Goal: Information Seeking & Learning: Learn about a topic

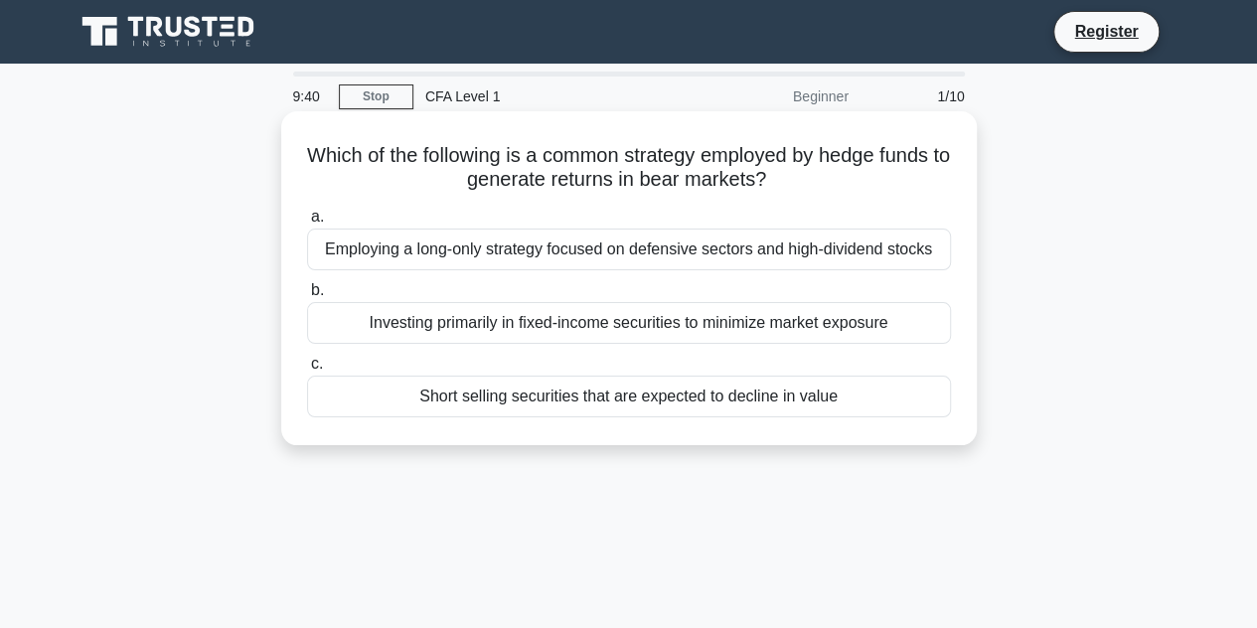
click at [527, 408] on div "Short selling securities that are expected to decline in value" at bounding box center [629, 397] width 644 height 42
click at [307, 371] on input "c. Short selling securities that are expected to decline in value" at bounding box center [307, 364] width 0 height 13
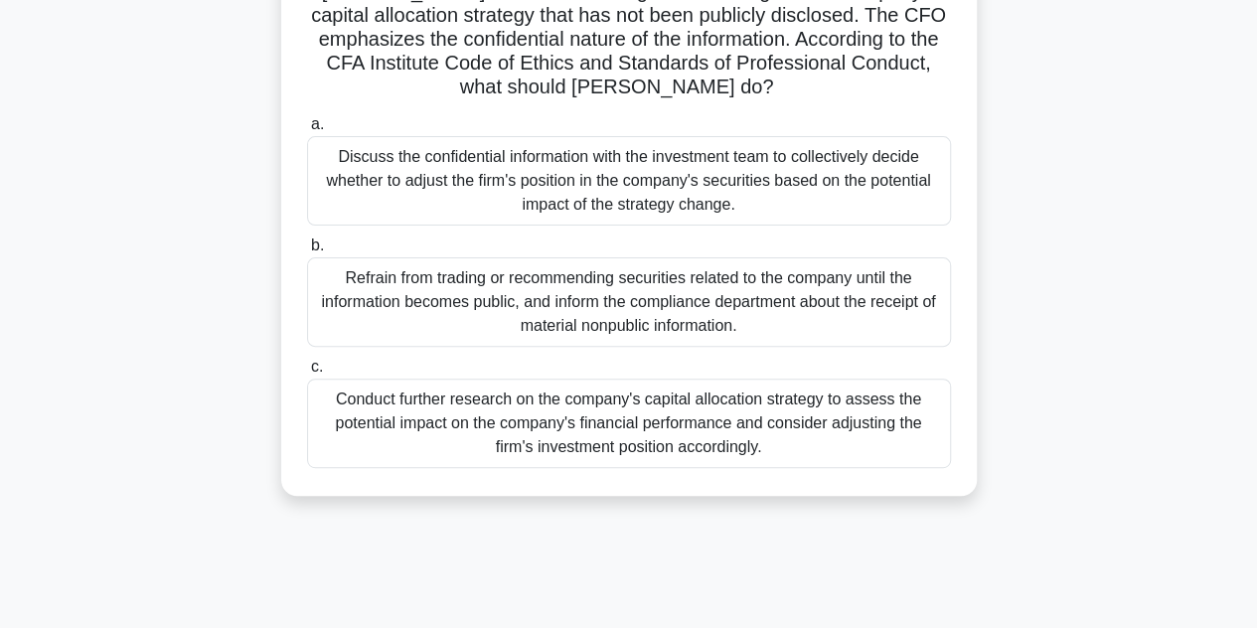
scroll to position [220, 0]
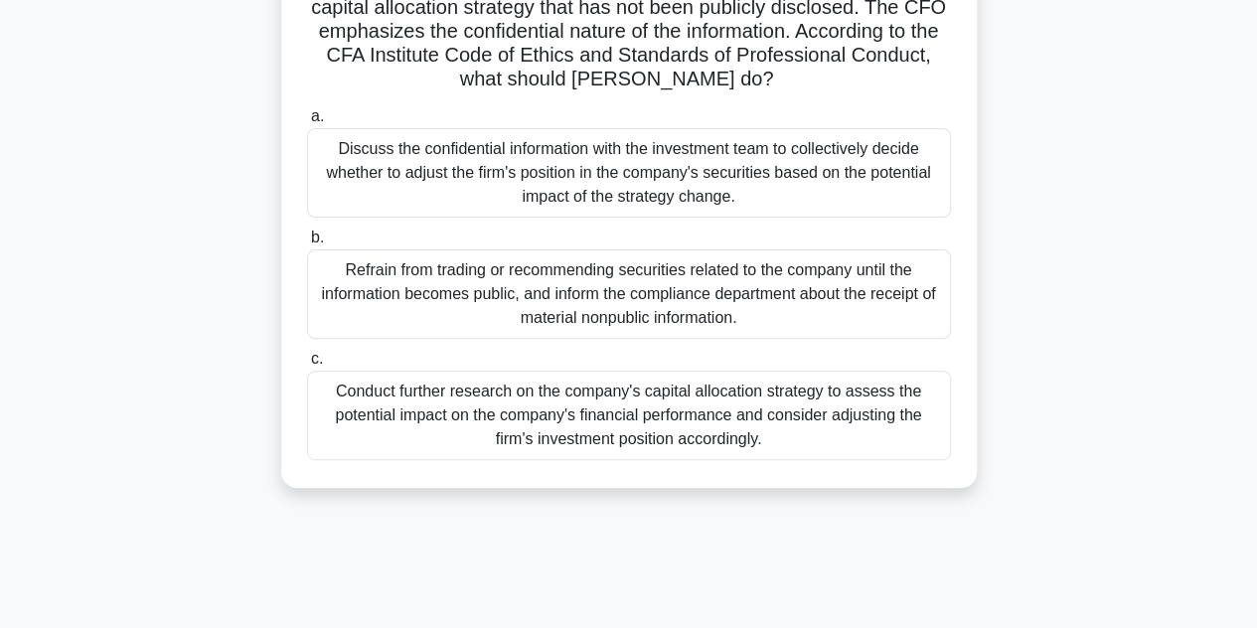
click at [620, 283] on div "Refrain from trading or recommending securities related to the company until th…" at bounding box center [629, 293] width 644 height 89
click at [307, 244] on input "b. Refrain from trading or recommending securities related to the company until…" at bounding box center [307, 238] width 0 height 13
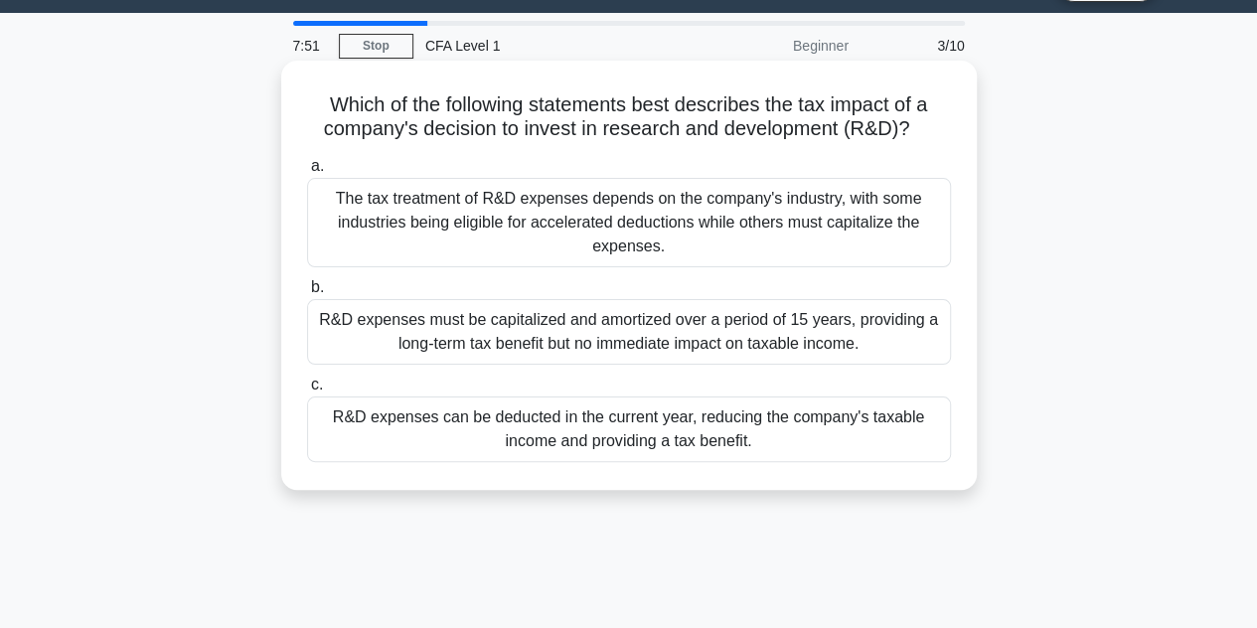
scroll to position [53, 0]
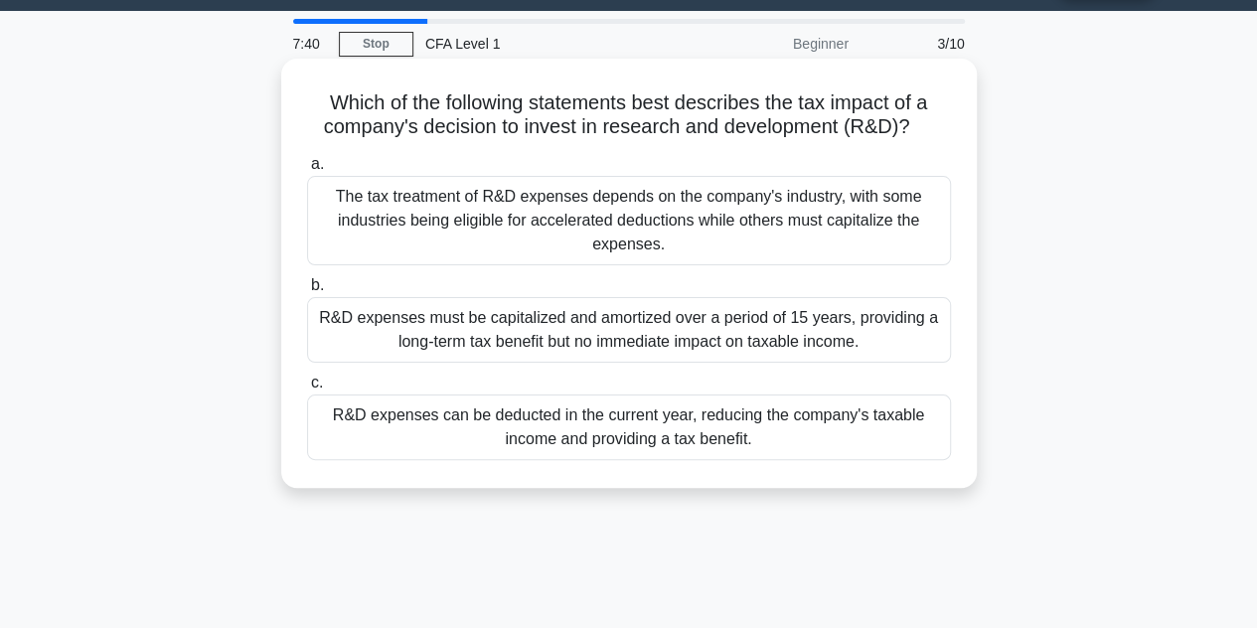
click at [639, 444] on div "R&D expenses can be deducted in the current year, reducing the company's taxabl…" at bounding box center [629, 427] width 644 height 66
click at [307, 390] on input "c. R&D expenses can be deducted in the current year, reducing the company's tax…" at bounding box center [307, 383] width 0 height 13
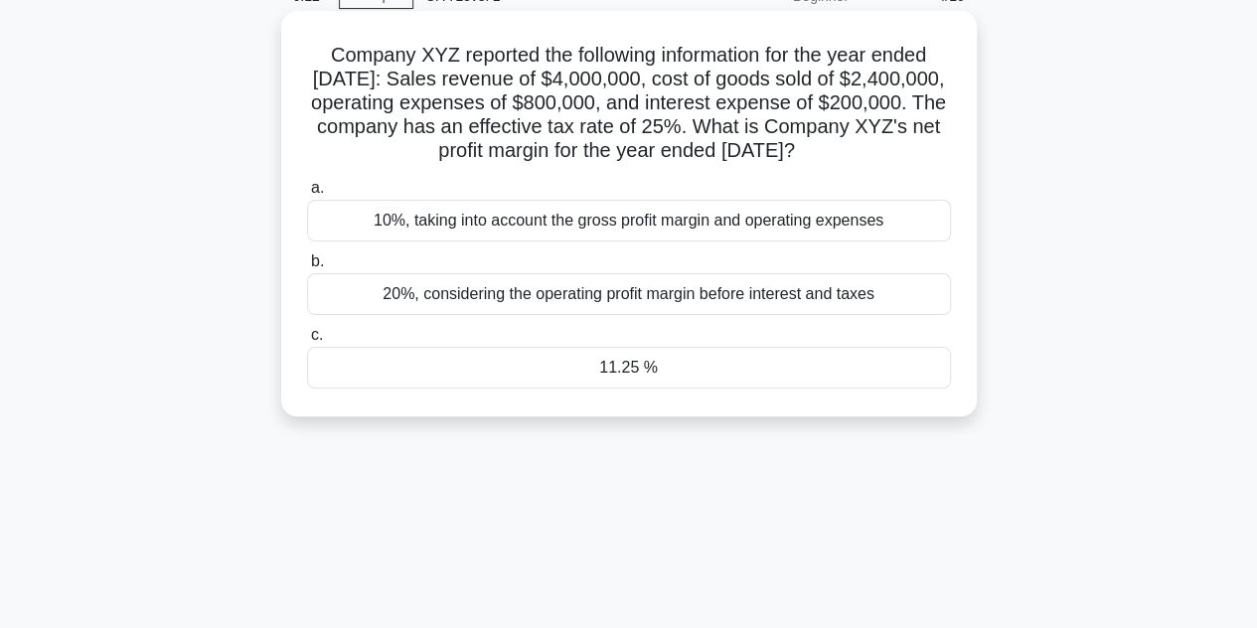
scroll to position [90, 0]
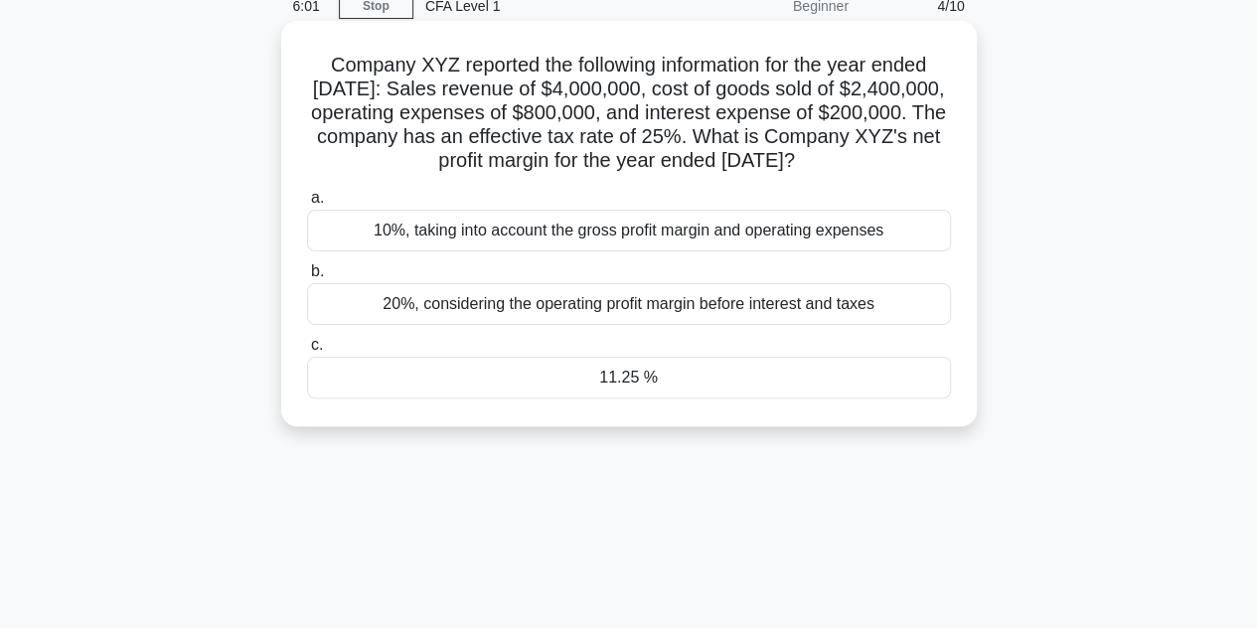
click at [641, 390] on div "11.25 %" at bounding box center [629, 378] width 644 height 42
click at [307, 352] on input "c. 11.25 %" at bounding box center [307, 345] width 0 height 13
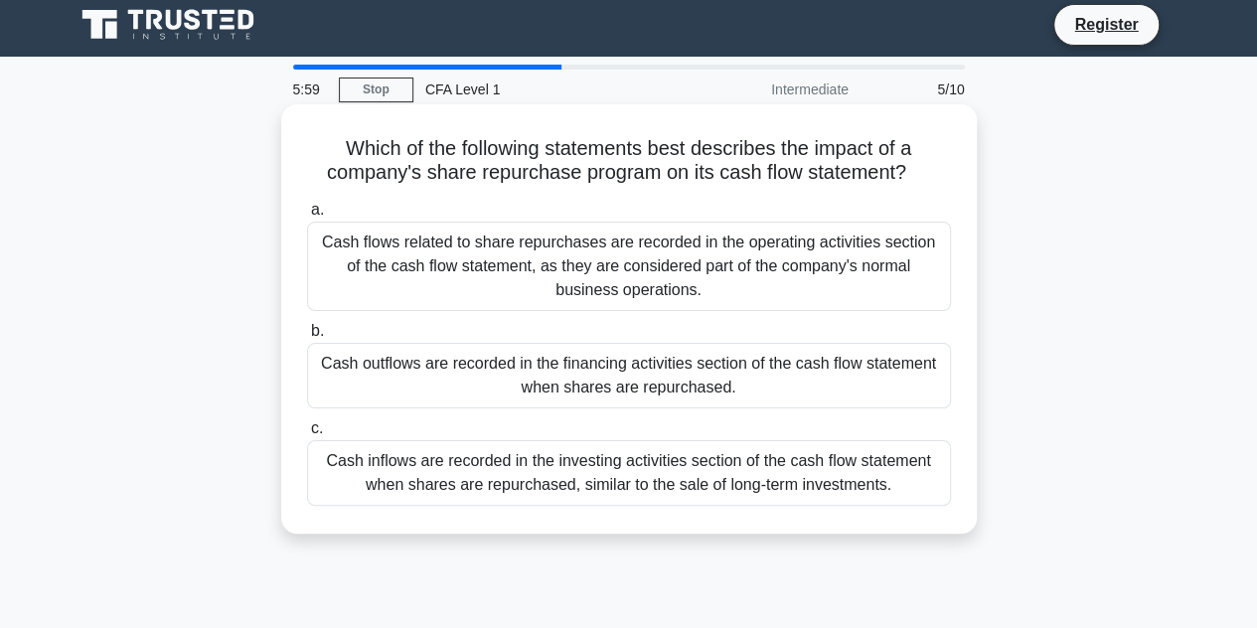
scroll to position [0, 0]
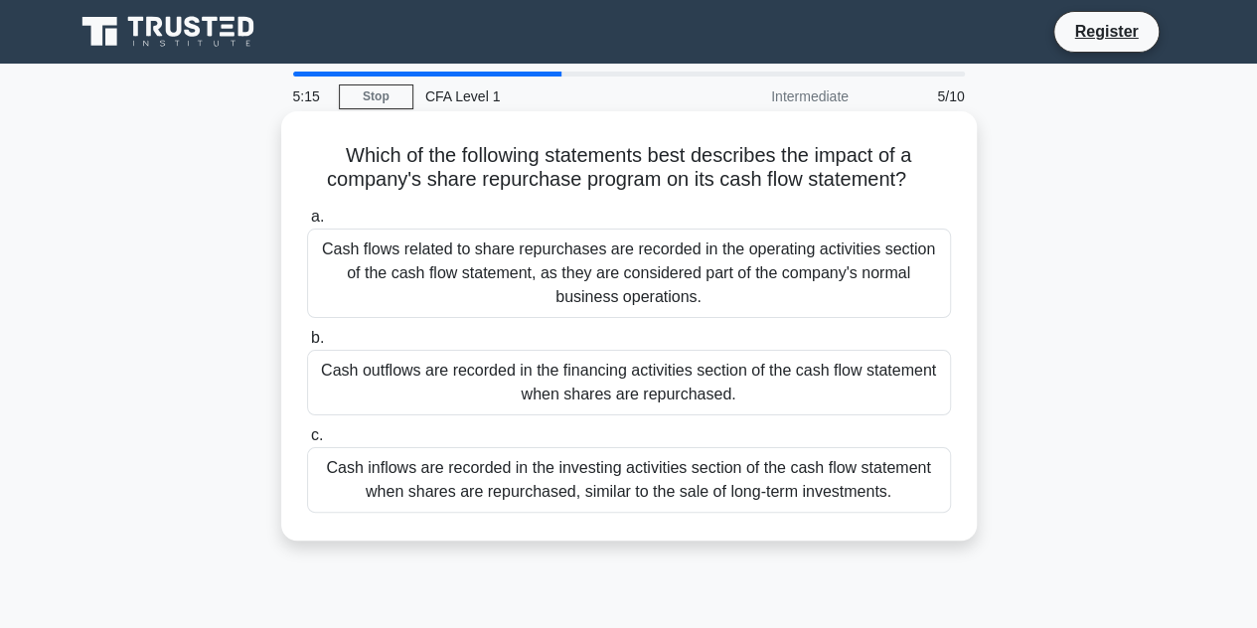
click at [604, 377] on div "Cash outflows are recorded in the financing activities section of the cash flow…" at bounding box center [629, 383] width 644 height 66
click at [307, 345] on input "b. Cash outflows are recorded in the financing activities section of the cash f…" at bounding box center [307, 338] width 0 height 13
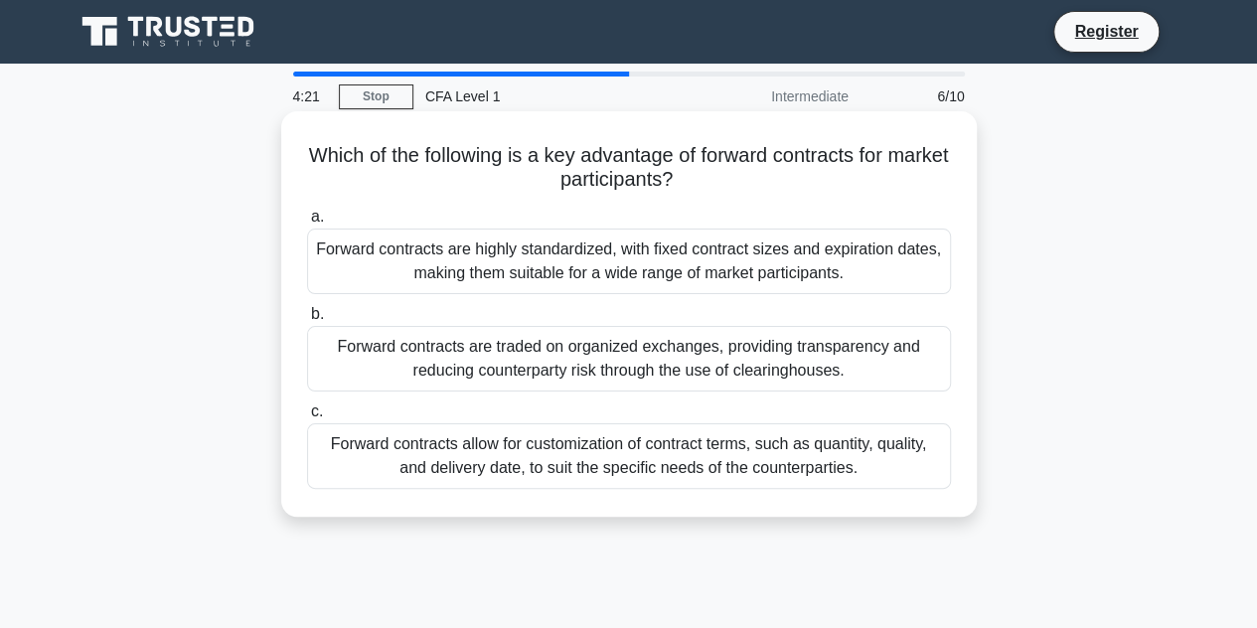
click at [592, 360] on div "Forward contracts are traded on organized exchanges, providing transparency and…" at bounding box center [629, 359] width 644 height 66
click at [307, 321] on input "b. Forward contracts are traded on organized exchanges, providing transparency …" at bounding box center [307, 314] width 0 height 13
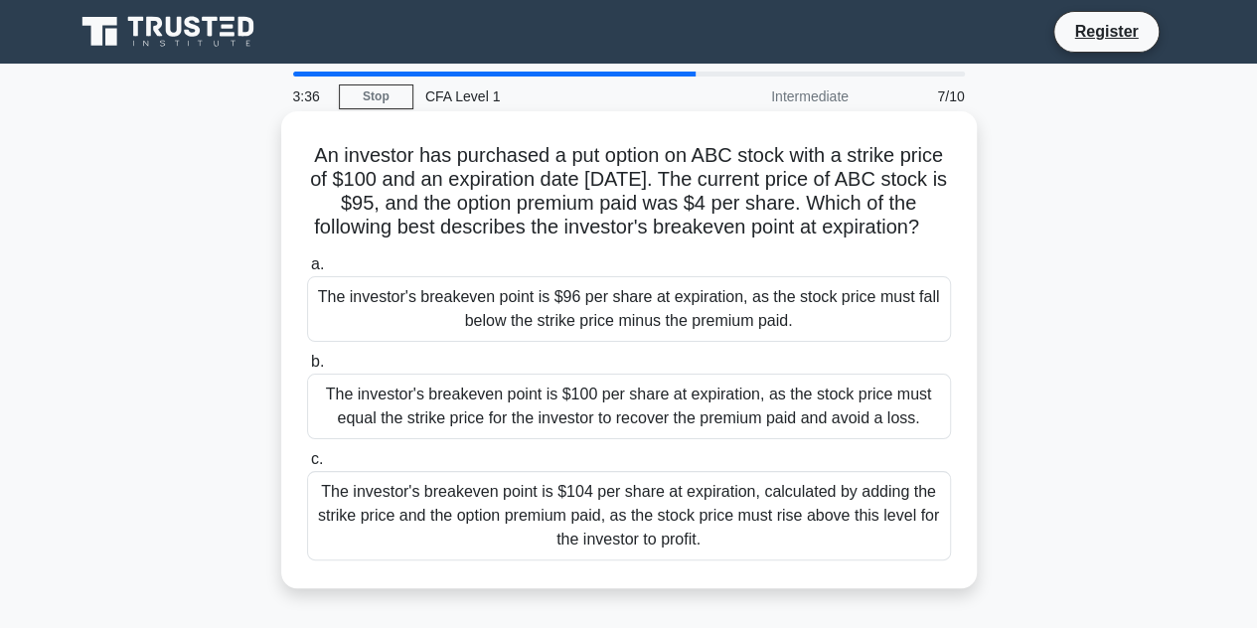
click at [599, 342] on div "The investor's breakeven point is $96 per share at expiration, as the stock pri…" at bounding box center [629, 309] width 644 height 66
click at [307, 271] on input "a. The investor's breakeven point is $96 per share at expiration, as the stock …" at bounding box center [307, 264] width 0 height 13
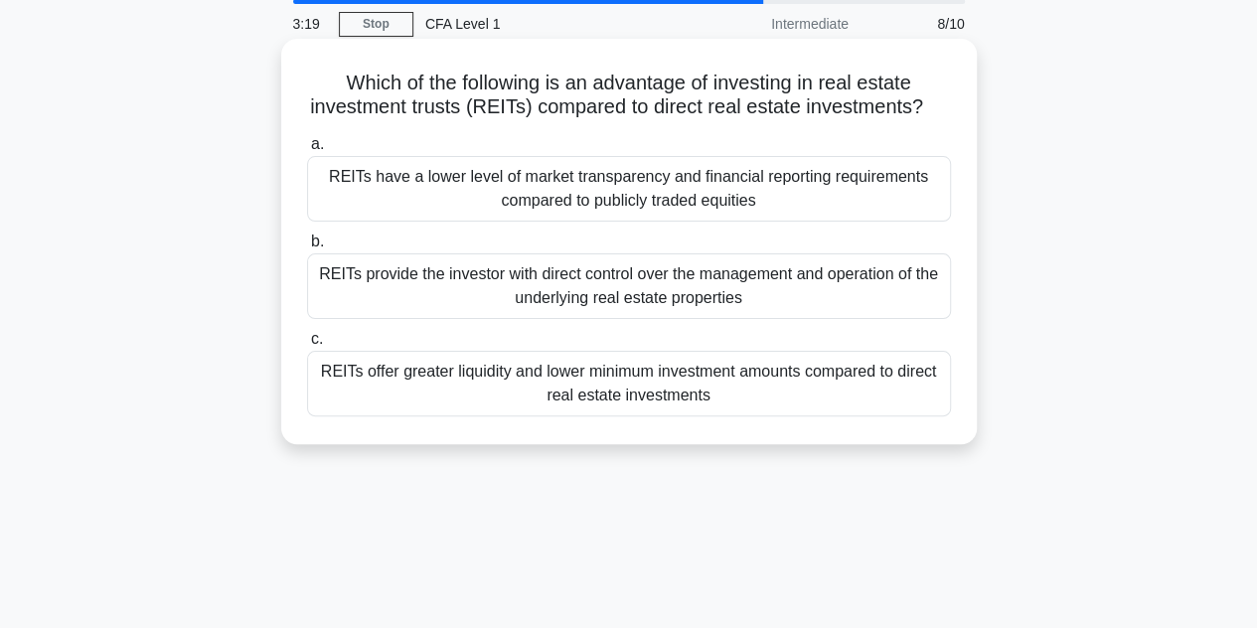
scroll to position [79, 0]
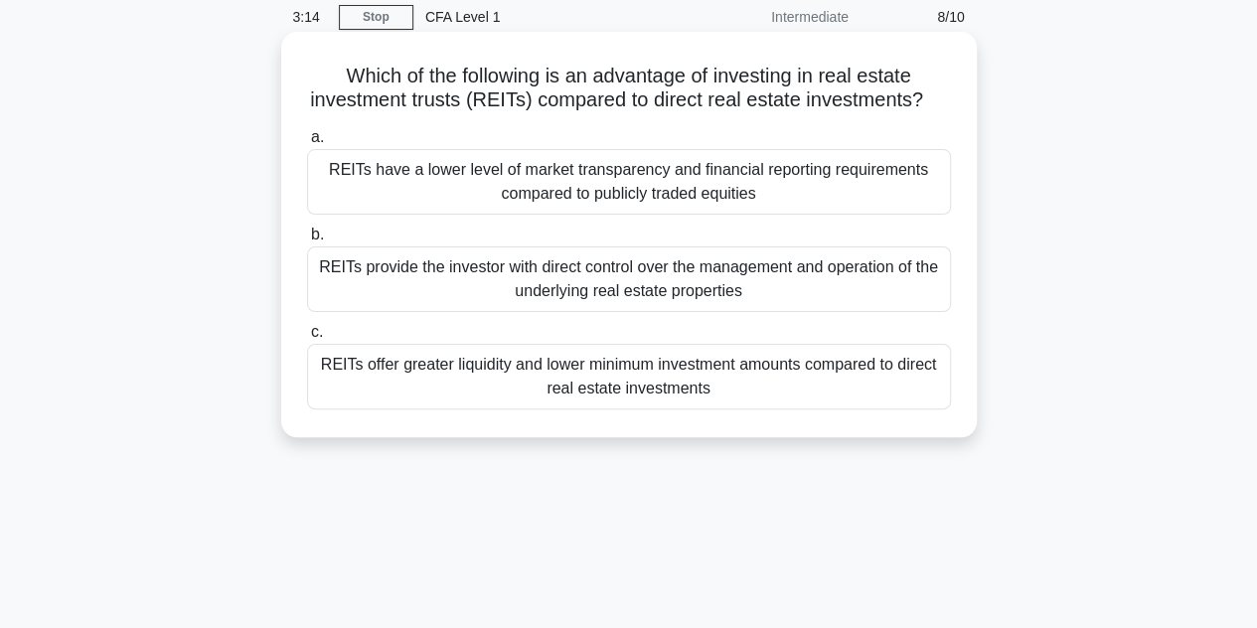
click at [788, 404] on div "REITs offer greater liquidity and lower minimum investment amounts compared to …" at bounding box center [629, 377] width 644 height 66
click at [307, 339] on input "c. REITs offer greater liquidity and lower minimum investment amounts compared …" at bounding box center [307, 332] width 0 height 13
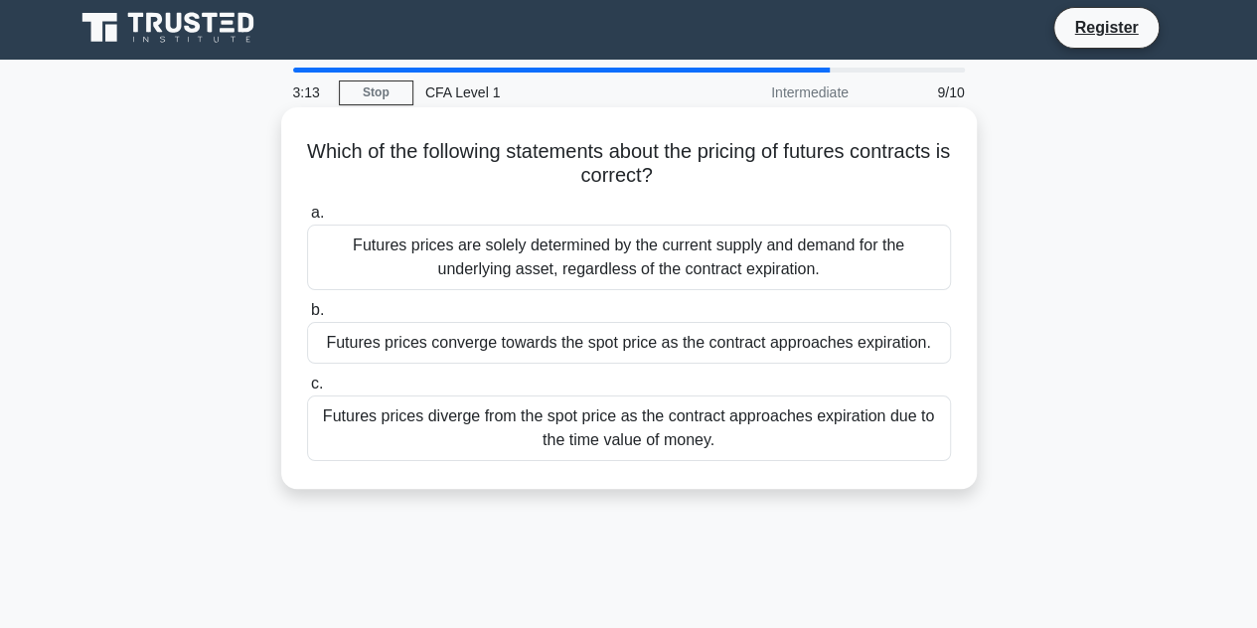
scroll to position [0, 0]
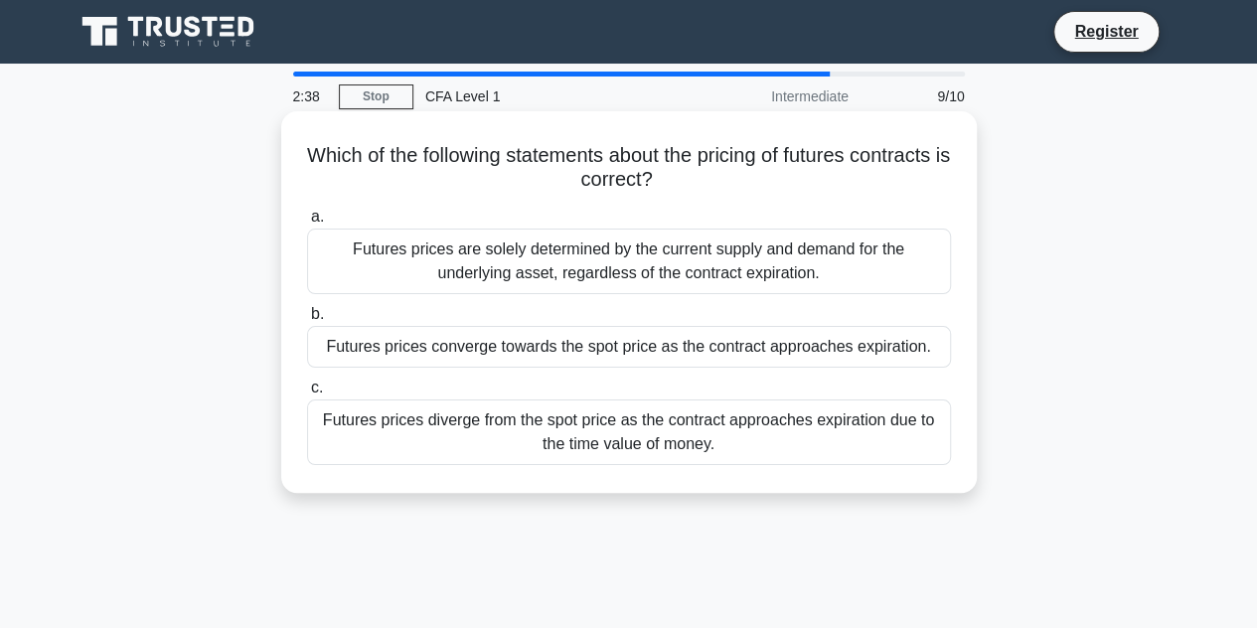
click at [633, 357] on div "Futures prices converge towards the spot price as the contract approaches expir…" at bounding box center [629, 347] width 644 height 42
click at [307, 321] on input "b. Futures prices converge towards the spot price as the contract approaches ex…" at bounding box center [307, 314] width 0 height 13
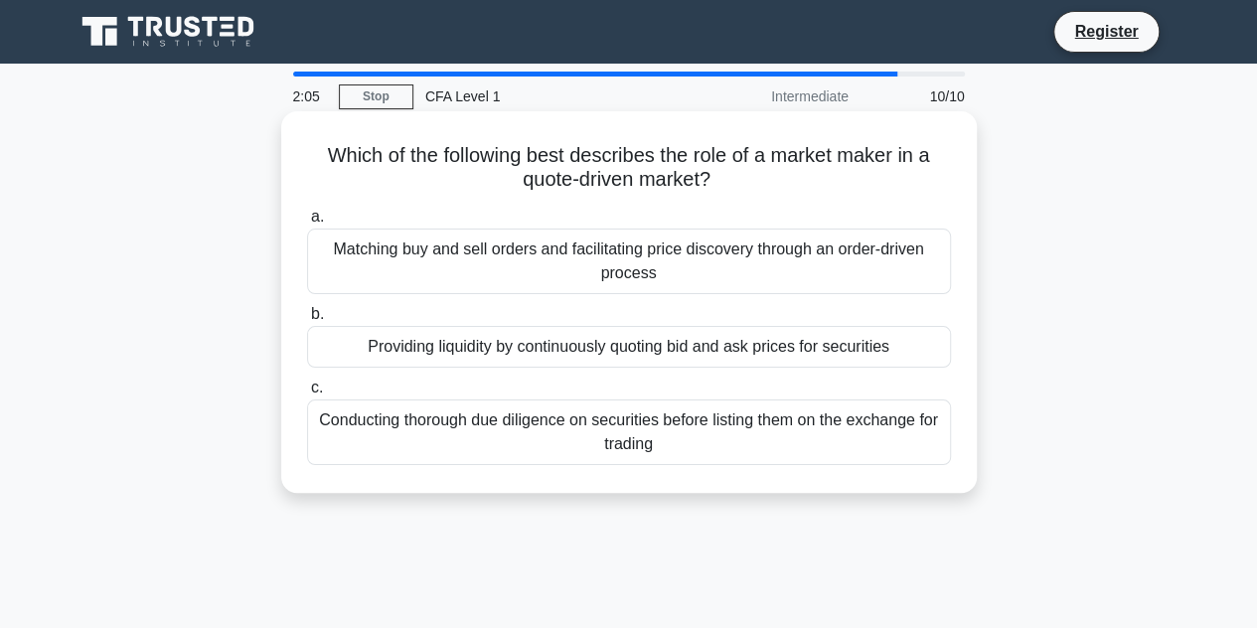
click at [575, 353] on div "Providing liquidity by continuously quoting bid and ask prices for securities" at bounding box center [629, 347] width 644 height 42
click at [307, 321] on input "b. Providing liquidity by continuously quoting bid and ask prices for securities" at bounding box center [307, 314] width 0 height 13
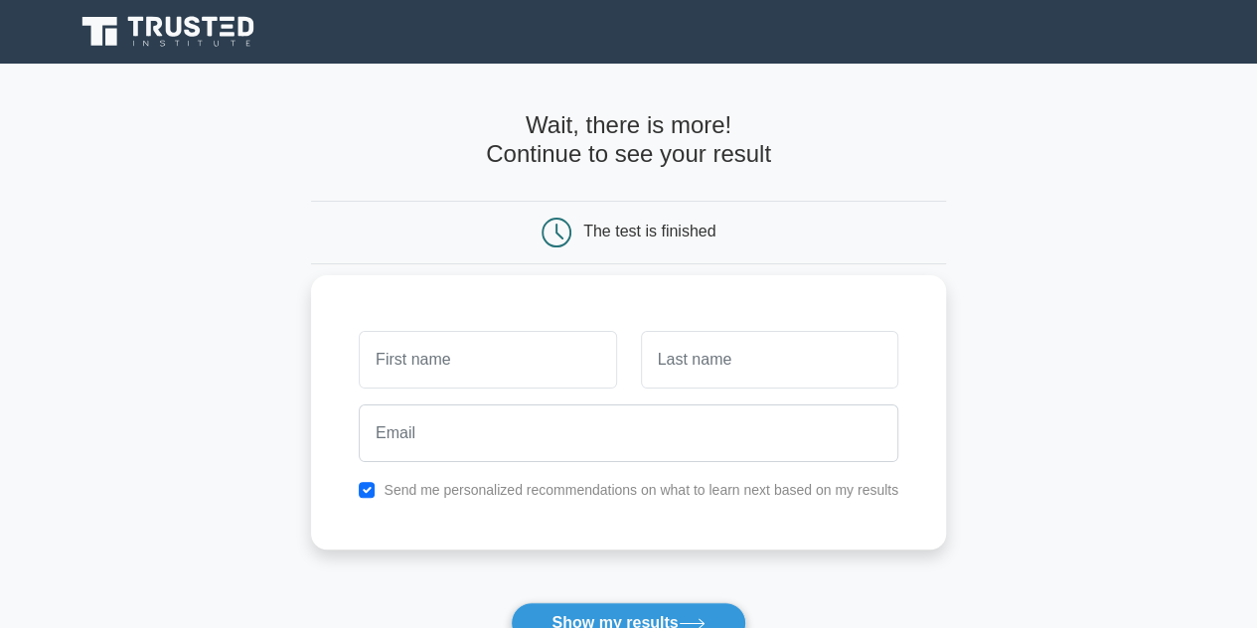
type input "r"
type input "Rajat"
click at [683, 360] on input "text" at bounding box center [769, 360] width 257 height 58
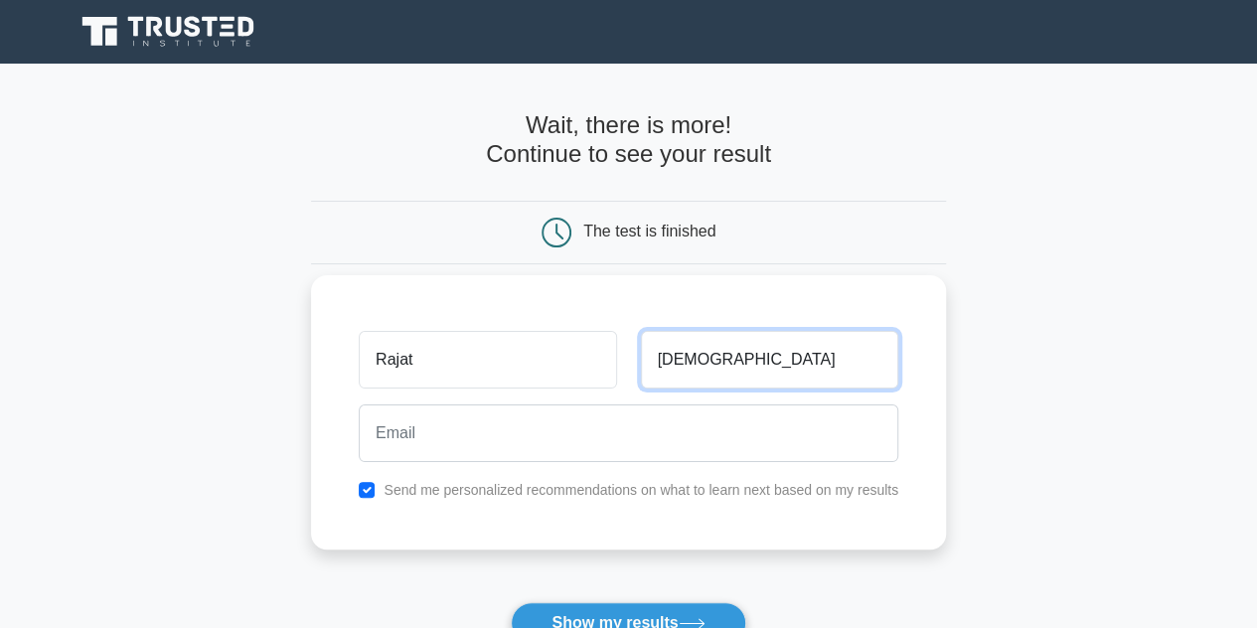
type input "[DEMOGRAPHIC_DATA]"
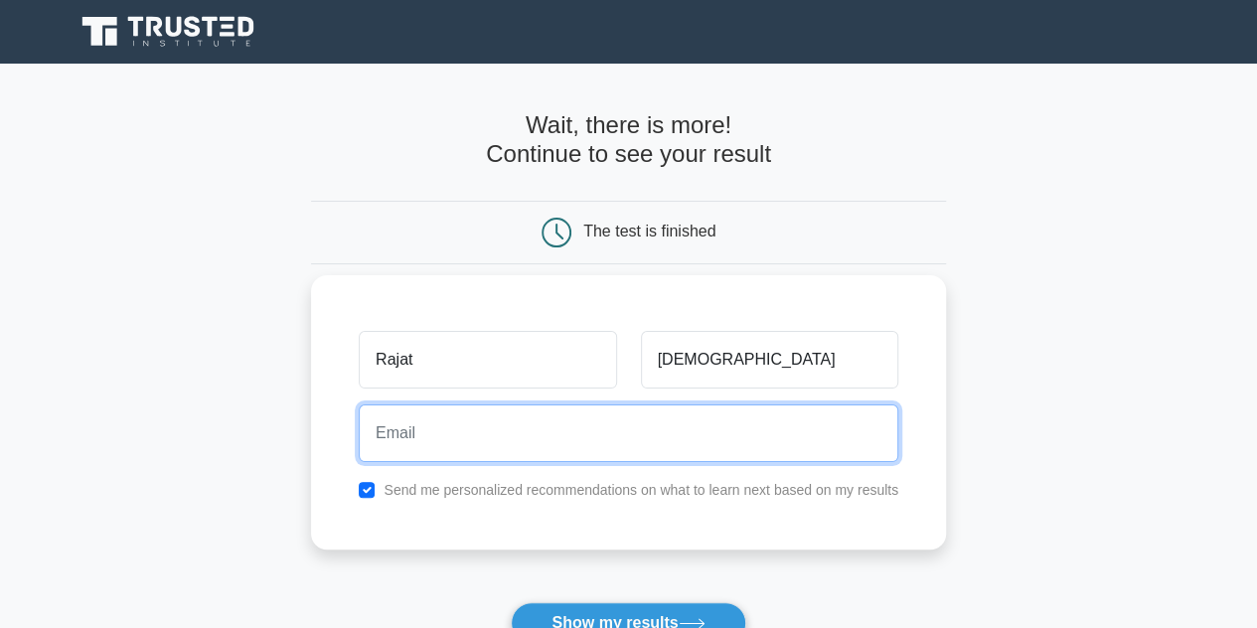
click at [467, 441] on input "email" at bounding box center [629, 433] width 540 height 58
type input "[EMAIL_ADDRESS][DOMAIN_NAME]"
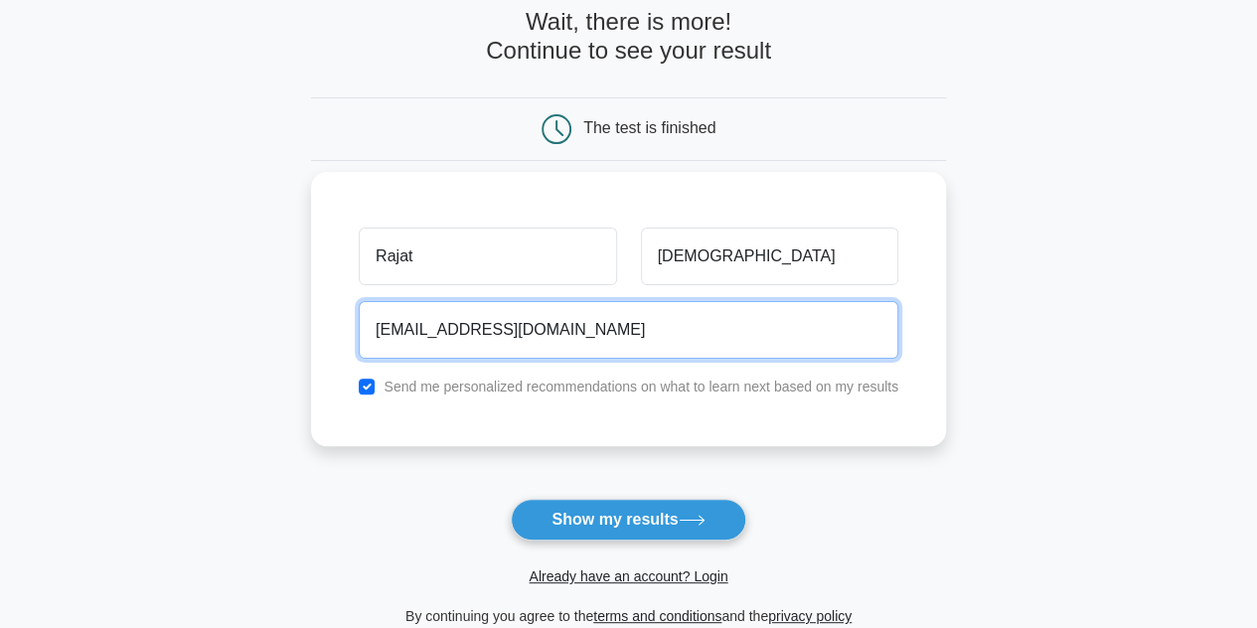
scroll to position [116, 0]
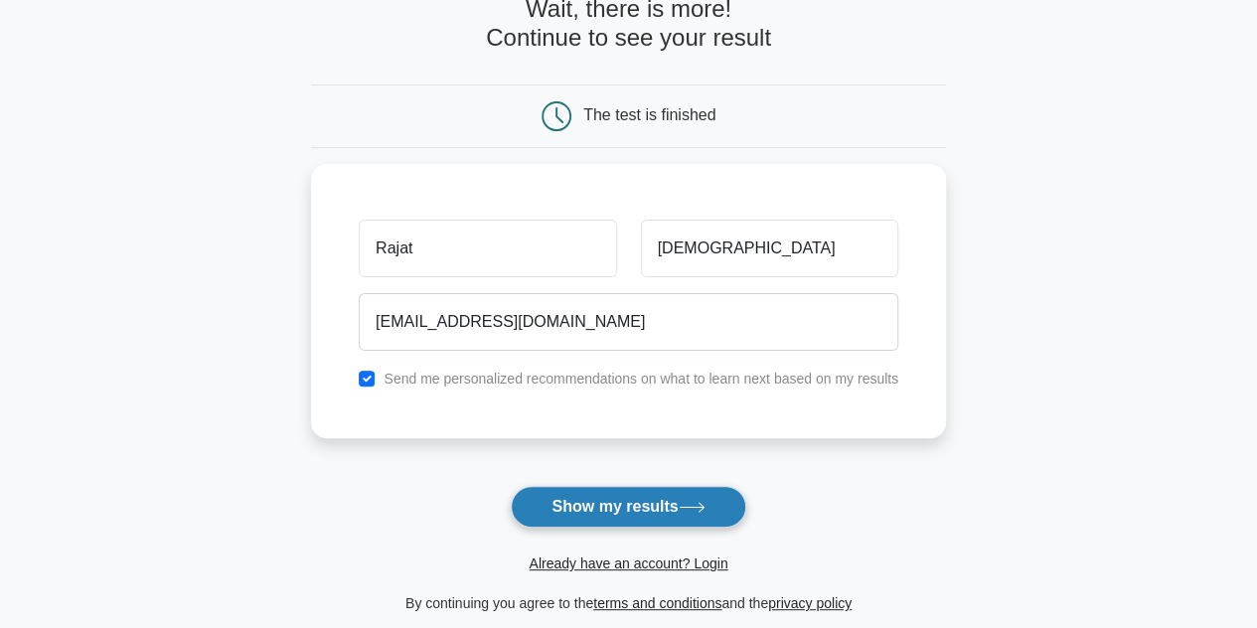
click at [582, 501] on button "Show my results" at bounding box center [628, 507] width 235 height 42
